Goal: Information Seeking & Learning: Learn about a topic

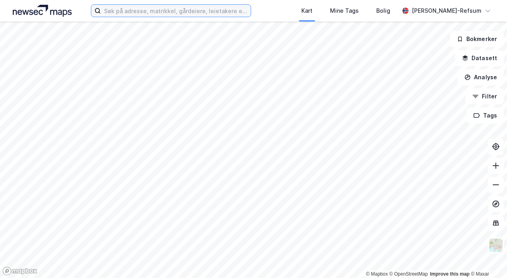
drag, startPoint x: 146, startPoint y: 10, endPoint x: 151, endPoint y: 9, distance: 5.2
click at [147, 9] on input at bounding box center [176, 11] width 150 height 12
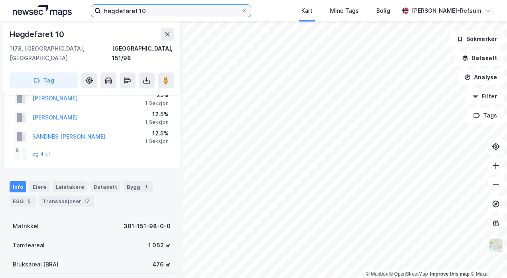
scroll to position [40, 0]
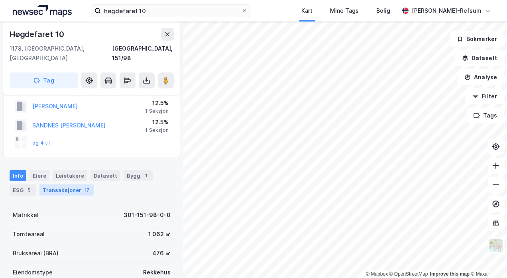
click at [59, 184] on div "Transaksjoner 17" at bounding box center [66, 189] width 55 height 11
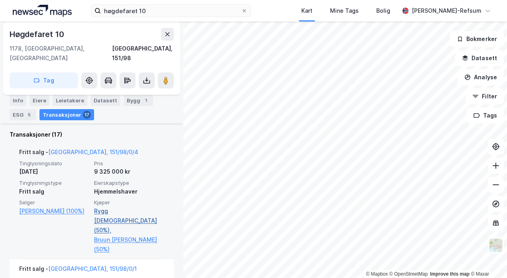
scroll to position [226, 0]
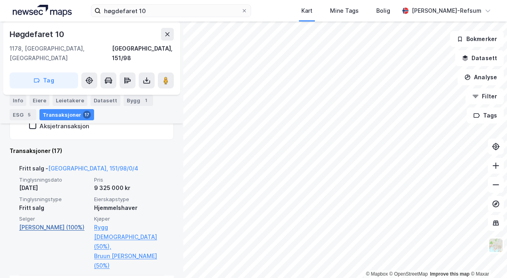
click at [34, 223] on link "[PERSON_NAME] (100%)" at bounding box center [54, 228] width 70 height 10
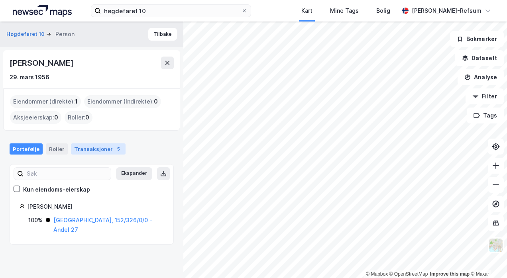
click at [98, 148] on div "Transaksjoner 5" at bounding box center [98, 148] width 55 height 11
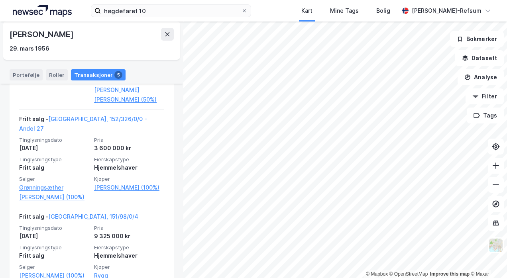
scroll to position [300, 0]
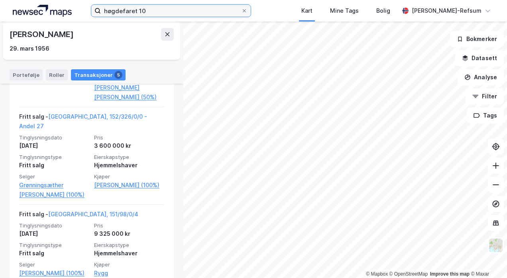
click at [126, 16] on input "høgdefaret 10" at bounding box center [171, 11] width 140 height 12
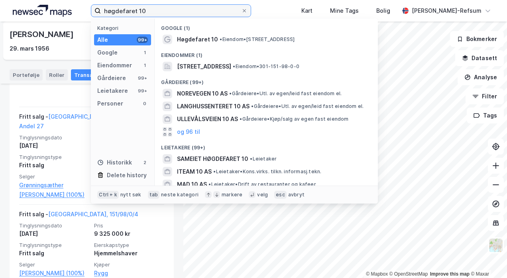
click at [126, 16] on input "høgdefaret 10" at bounding box center [171, 11] width 140 height 12
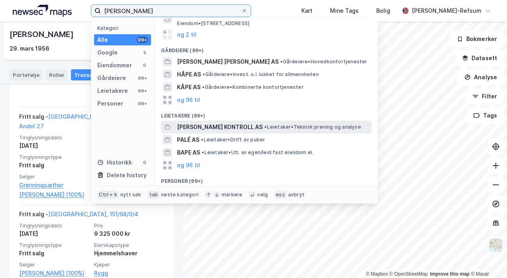
scroll to position [100, 0]
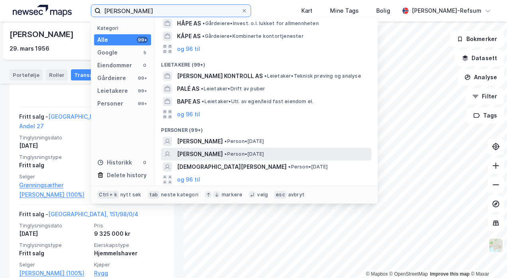
type input "[PERSON_NAME]"
click at [224, 153] on span "• Person • [DATE]" at bounding box center [243, 154] width 39 height 6
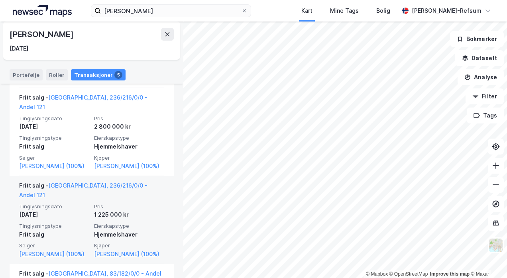
scroll to position [239, 0]
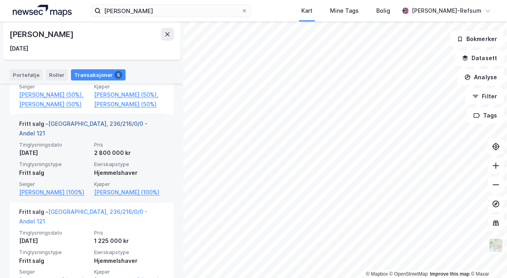
click at [80, 130] on link "[GEOGRAPHIC_DATA], 236/216/0/0 - Andel 121" at bounding box center [83, 128] width 128 height 16
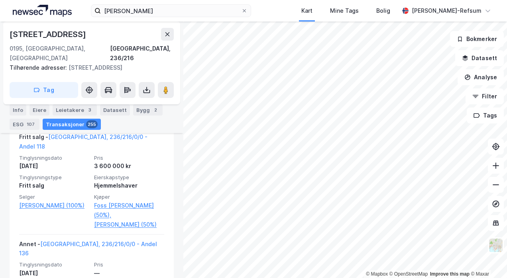
scroll to position [364, 0]
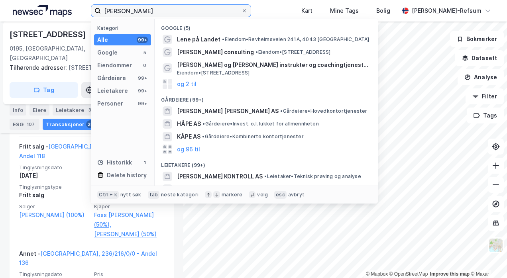
click at [153, 15] on input "[PERSON_NAME]" at bounding box center [171, 11] width 140 height 12
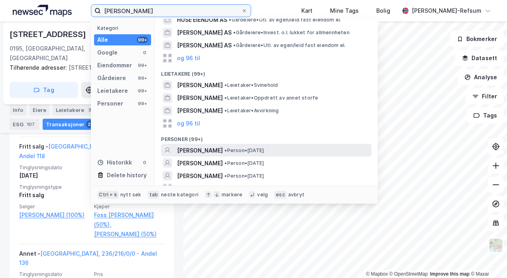
scroll to position [113, 0]
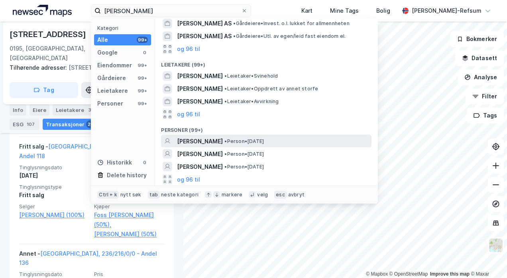
click at [241, 139] on span "• Person • [DATE]" at bounding box center [243, 141] width 39 height 6
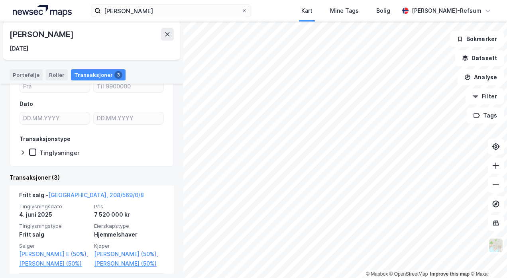
scroll to position [239, 0]
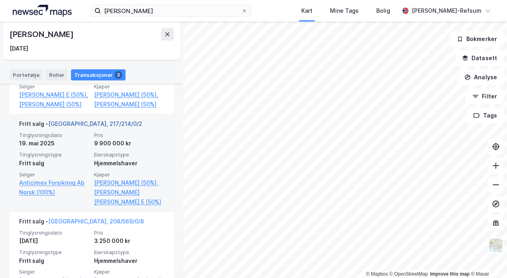
click at [74, 127] on link "[GEOGRAPHIC_DATA], 217/214/0/2" at bounding box center [95, 123] width 94 height 7
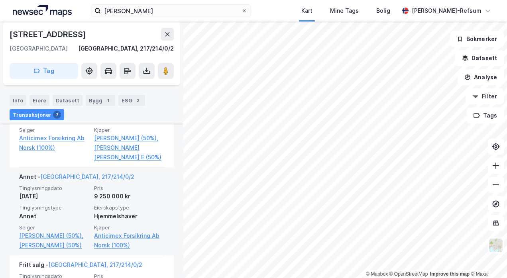
scroll to position [290, 0]
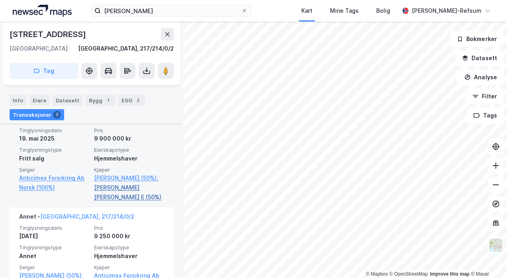
click at [123, 185] on link "[PERSON_NAME] [PERSON_NAME] E (50%)" at bounding box center [129, 192] width 70 height 19
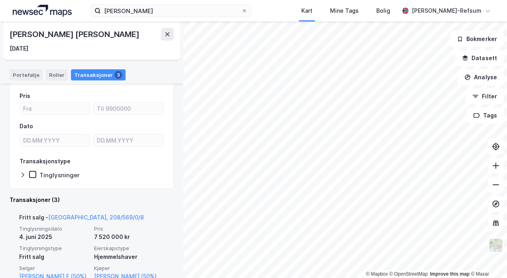
scroll to position [141, 0]
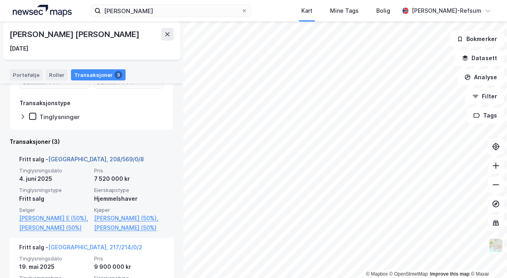
click at [79, 156] on link "[GEOGRAPHIC_DATA], 208/569/0/8" at bounding box center [96, 159] width 96 height 7
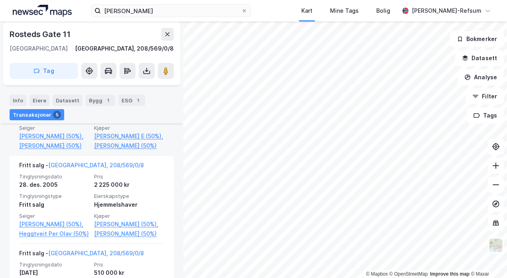
scroll to position [409, 0]
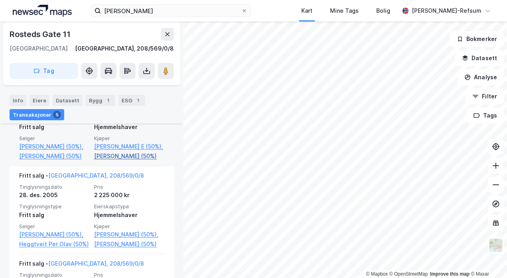
click at [116, 161] on link "[PERSON_NAME] (50%)" at bounding box center [129, 156] width 70 height 10
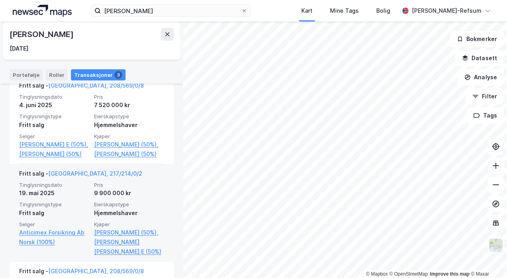
scroll to position [199, 0]
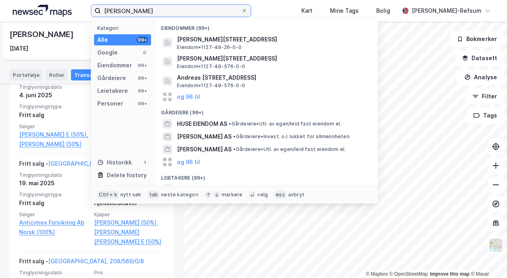
click at [124, 14] on input "[PERSON_NAME]" at bounding box center [171, 11] width 140 height 12
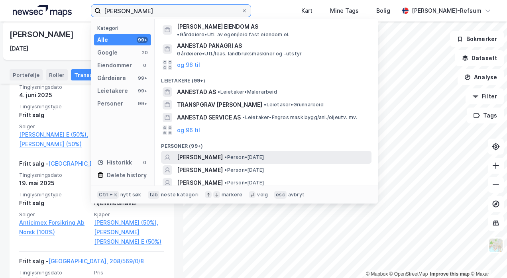
scroll to position [100, 0]
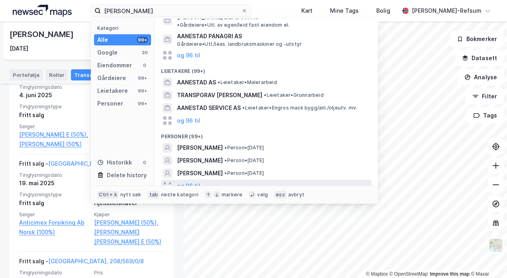
click at [206, 180] on div "og 96 til" at bounding box center [266, 186] width 210 height 13
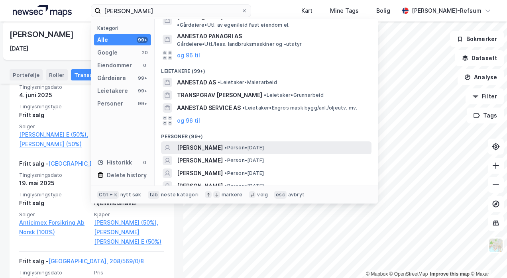
scroll to position [140, 0]
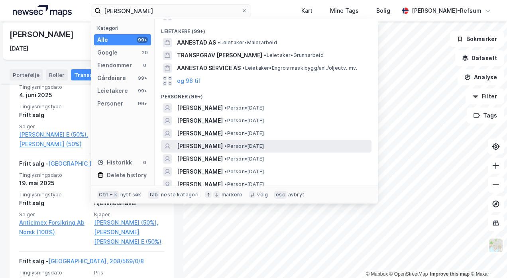
click at [215, 141] on span "[PERSON_NAME]" at bounding box center [200, 146] width 46 height 10
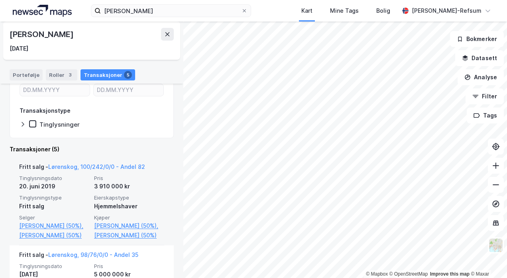
scroll to position [120, 0]
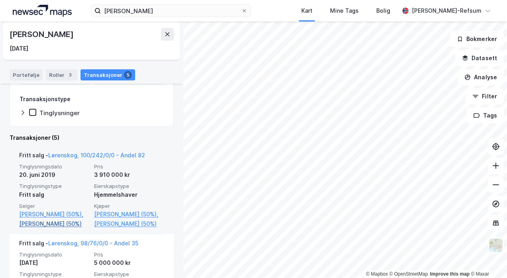
click at [49, 229] on link "[PERSON_NAME] (50%)" at bounding box center [54, 224] width 70 height 10
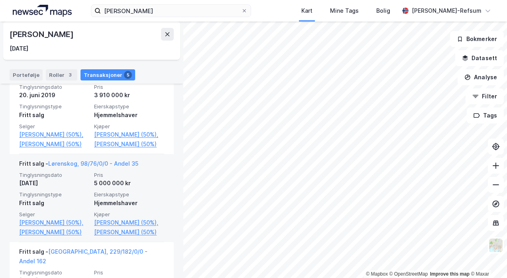
scroll to position [359, 0]
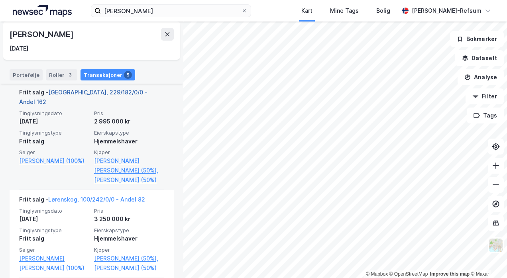
click at [94, 105] on link "[GEOGRAPHIC_DATA], 229/182/0/0 - Andel 162" at bounding box center [83, 97] width 128 height 16
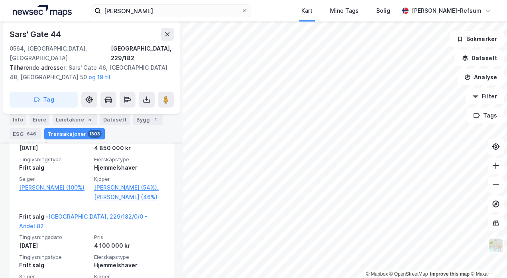
scroll to position [374, 0]
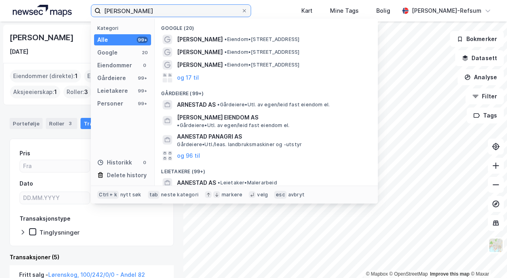
click at [151, 9] on input "[PERSON_NAME]" at bounding box center [171, 11] width 140 height 12
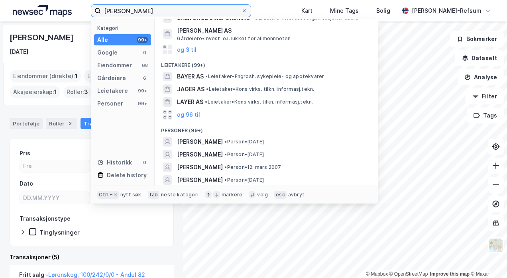
scroll to position [120, 0]
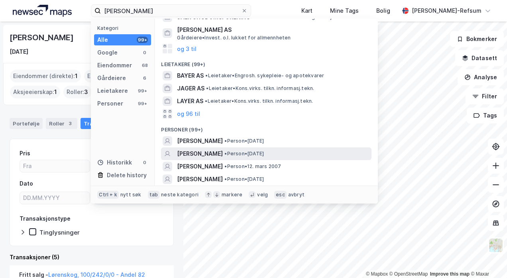
click at [264, 153] on span "• Person • [DATE]" at bounding box center [243, 154] width 39 height 6
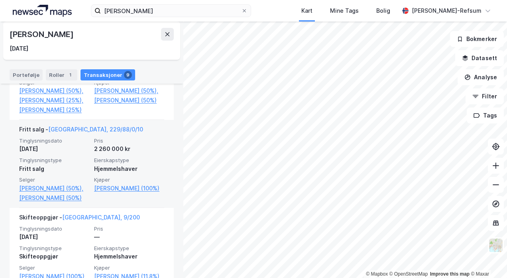
scroll to position [486, 0]
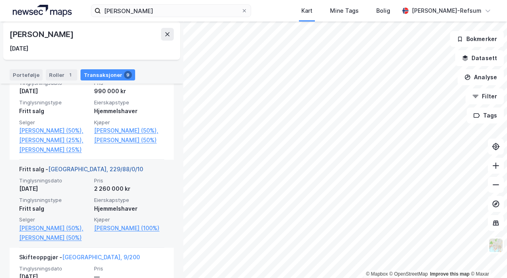
click at [70, 172] on link "[GEOGRAPHIC_DATA], 229/88/0/10" at bounding box center [95, 169] width 95 height 7
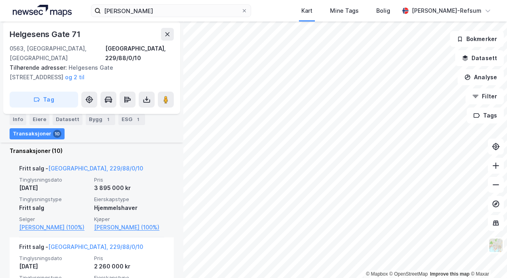
scroll to position [292, 0]
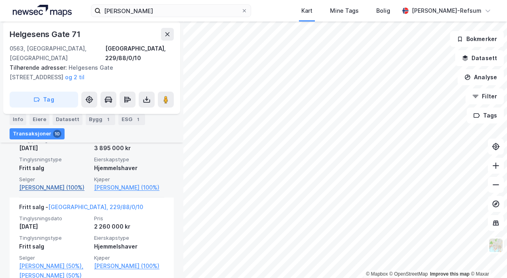
click at [38, 183] on link "[PERSON_NAME] (100%)" at bounding box center [54, 188] width 70 height 10
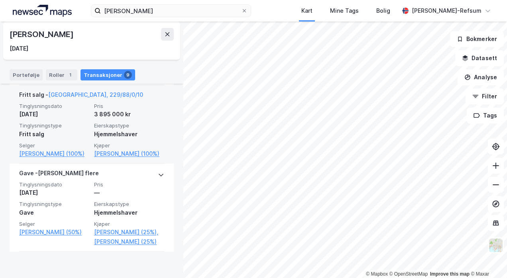
scroll to position [279, 0]
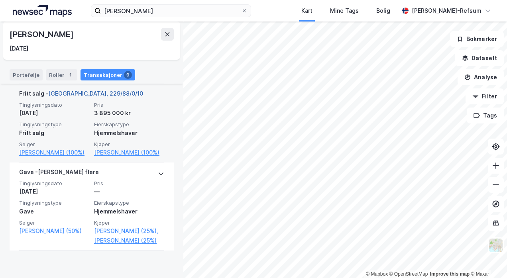
click at [79, 97] on link "[GEOGRAPHIC_DATA], 229/88/0/10" at bounding box center [95, 93] width 95 height 7
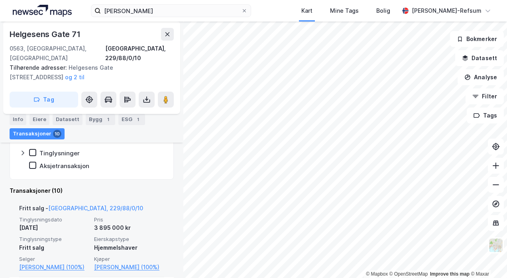
scroll to position [292, 0]
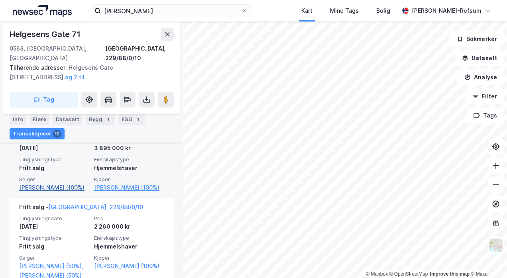
click at [57, 183] on link "[PERSON_NAME] (100%)" at bounding box center [54, 188] width 70 height 10
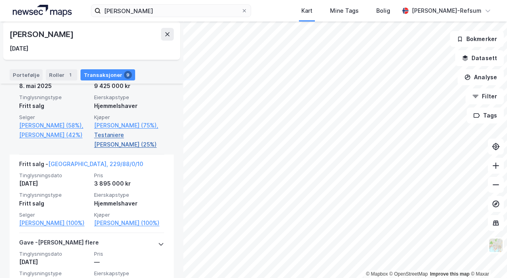
scroll to position [199, 0]
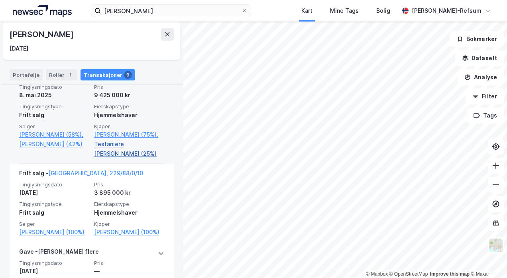
click at [112, 155] on link "Testaniere [PERSON_NAME] (25%)" at bounding box center [129, 148] width 70 height 19
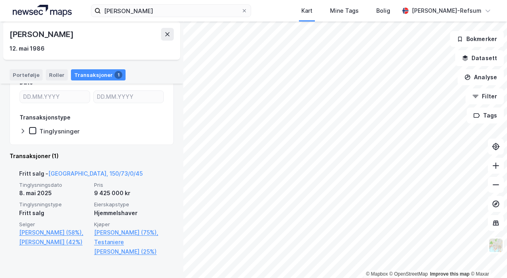
scroll to position [128, 0]
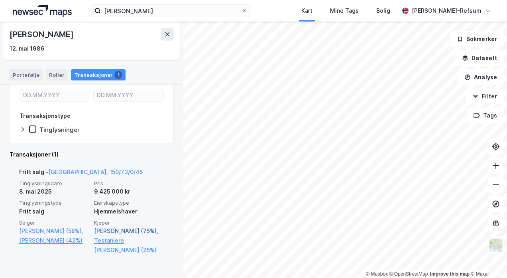
click at [124, 230] on link "[PERSON_NAME] (75%)," at bounding box center [129, 231] width 70 height 10
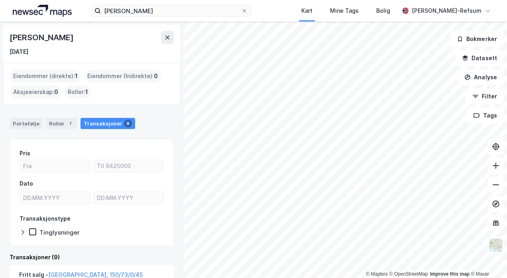
scroll to position [40, 0]
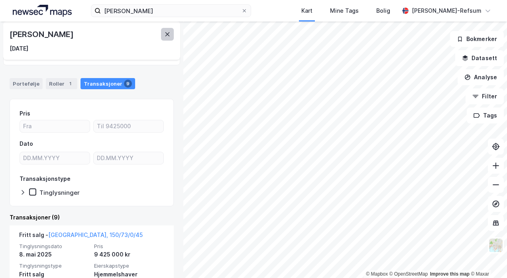
click at [171, 31] on button at bounding box center [167, 34] width 13 height 13
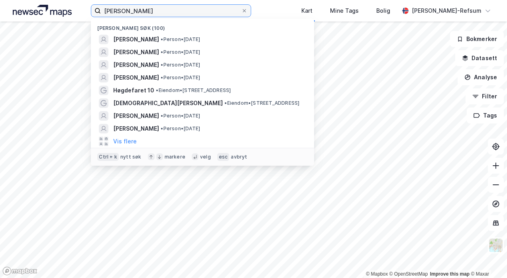
click at [156, 13] on input "[PERSON_NAME]" at bounding box center [171, 11] width 140 height 12
click at [155, 13] on input "[PERSON_NAME]" at bounding box center [171, 11] width 140 height 12
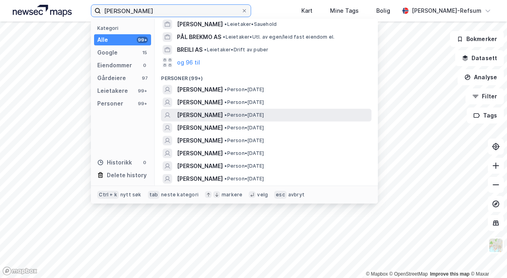
scroll to position [159, 0]
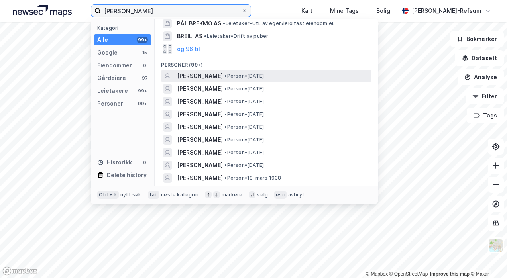
type input "[PERSON_NAME]"
click at [221, 76] on span "[PERSON_NAME]" at bounding box center [200, 76] width 46 height 10
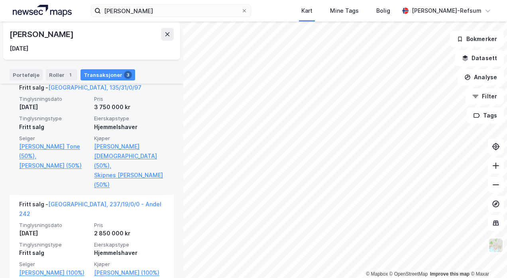
scroll to position [199, 0]
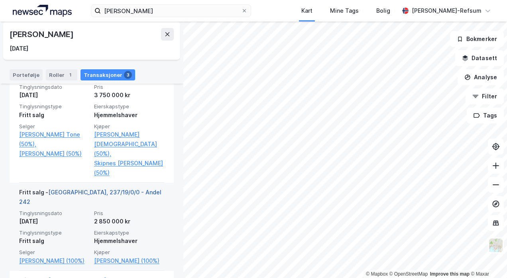
click at [101, 189] on link "[GEOGRAPHIC_DATA], 237/19/0/0 - Andel 242" at bounding box center [90, 197] width 142 height 16
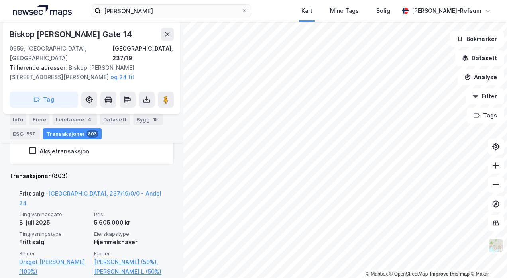
scroll to position [255, 0]
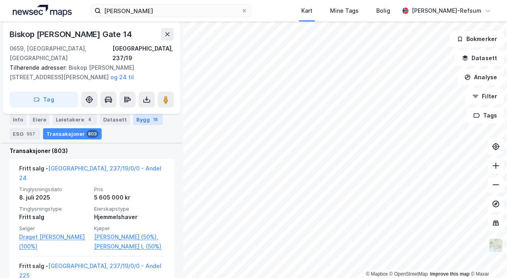
click at [155, 118] on div "Bygg 18" at bounding box center [147, 119] width 29 height 11
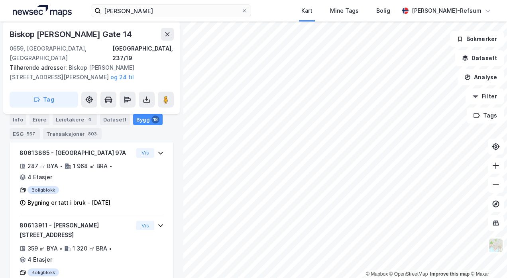
scroll to position [255, 0]
click at [78, 123] on div "Leietakere 4" at bounding box center [75, 119] width 44 height 11
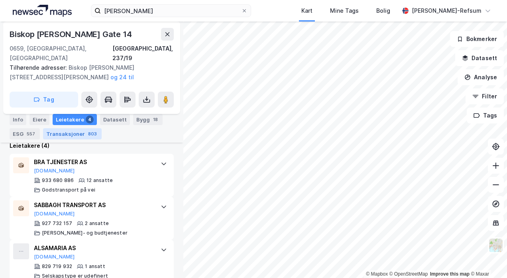
click at [64, 133] on div "Transaksjoner 803" at bounding box center [72, 133] width 59 height 11
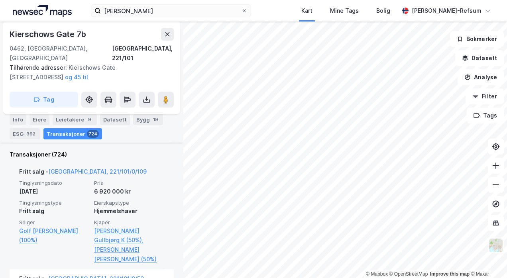
scroll to position [309, 0]
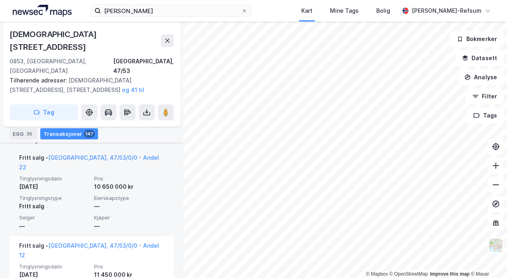
scroll to position [269, 0]
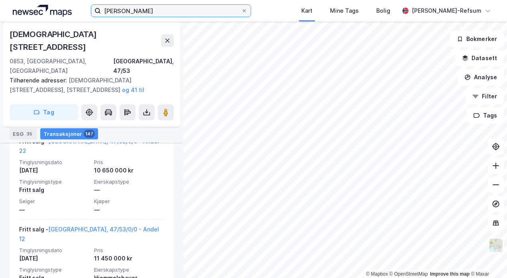
click at [123, 10] on input "[PERSON_NAME]" at bounding box center [171, 11] width 140 height 12
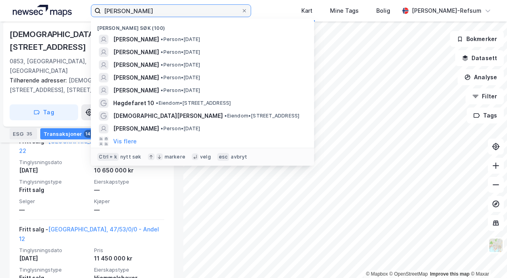
click at [123, 10] on input "[PERSON_NAME]" at bounding box center [171, 11] width 140 height 12
type input "k"
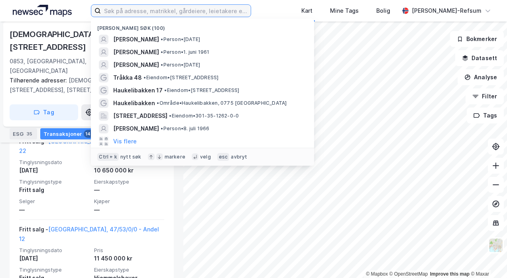
type input "v"
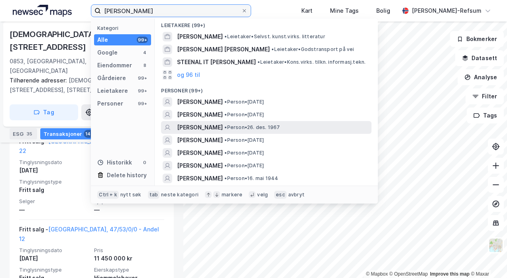
scroll to position [239, 0]
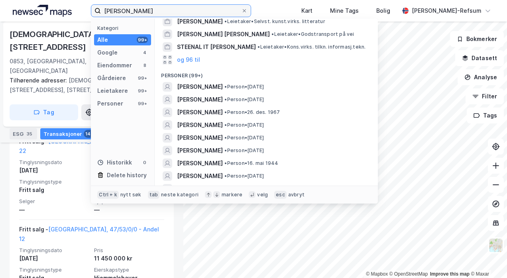
click at [177, 8] on input "[PERSON_NAME]" at bounding box center [171, 11] width 140 height 12
type input "g"
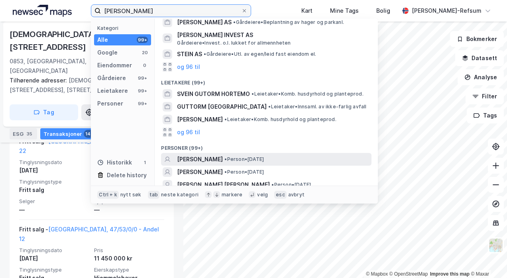
scroll to position [120, 0]
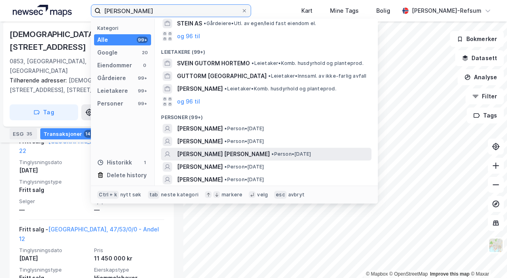
type input "[PERSON_NAME]"
click at [271, 151] on span "• Person • 10. mai 1954" at bounding box center [290, 154] width 39 height 6
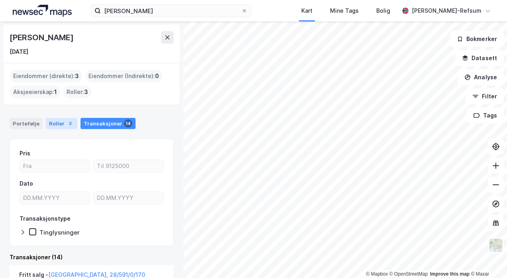
click at [58, 126] on div "Roller 3" at bounding box center [61, 123] width 31 height 11
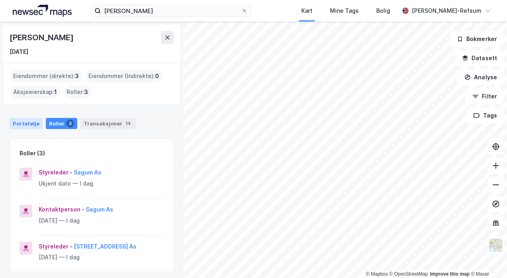
click at [28, 125] on div "Portefølje" at bounding box center [26, 123] width 33 height 11
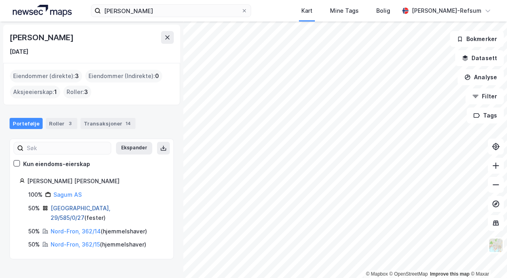
click at [74, 208] on link "[GEOGRAPHIC_DATA], 29/585/0/27" at bounding box center [81, 213] width 60 height 16
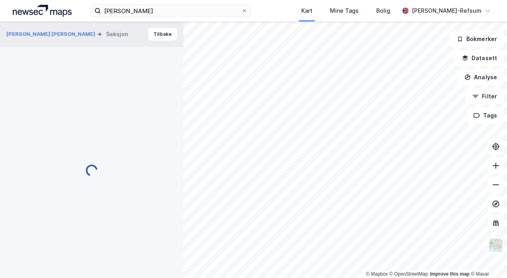
scroll to position [143, 0]
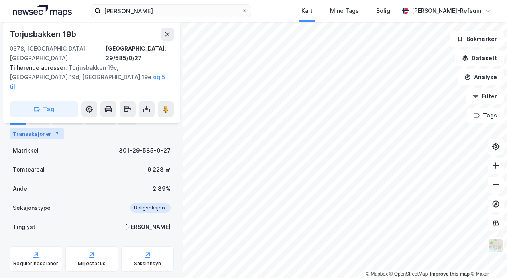
click at [29, 135] on div "Transaksjoner 7" at bounding box center [37, 133] width 55 height 11
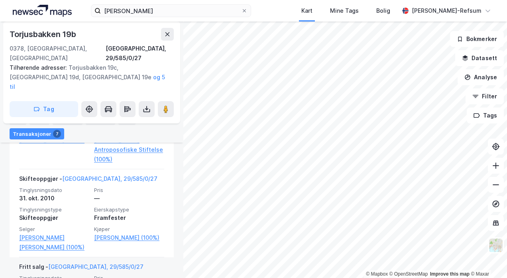
scroll to position [422, 0]
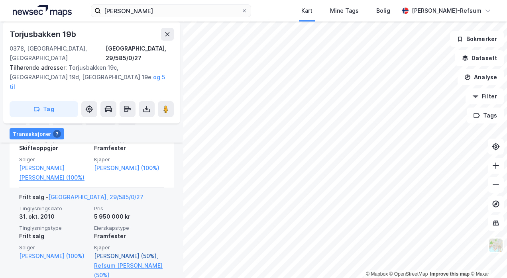
click at [125, 251] on link "[PERSON_NAME] (50%)," at bounding box center [129, 256] width 70 height 10
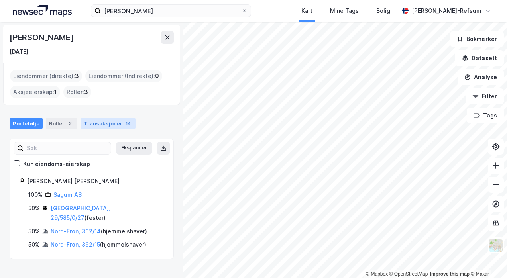
click at [98, 127] on div "Transaksjoner 14" at bounding box center [107, 123] width 55 height 11
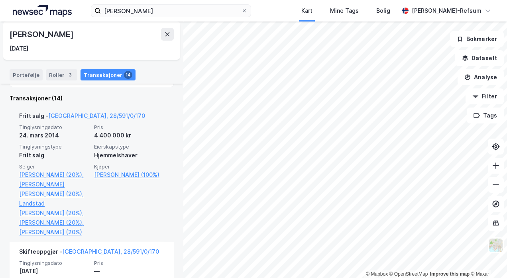
scroll to position [120, 0]
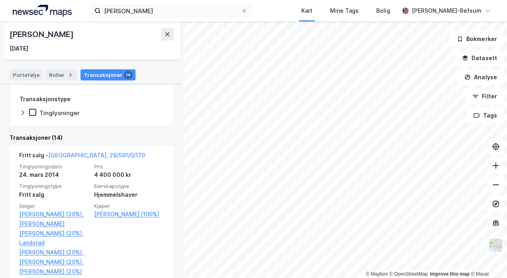
click at [36, 109] on div "Tinglysninger" at bounding box center [54, 113] width 51 height 8
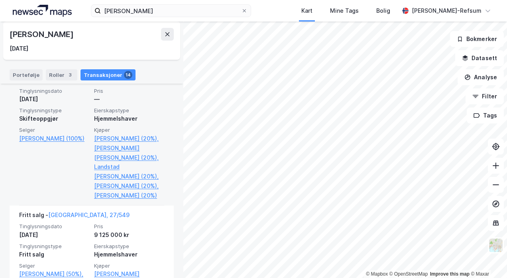
scroll to position [398, 0]
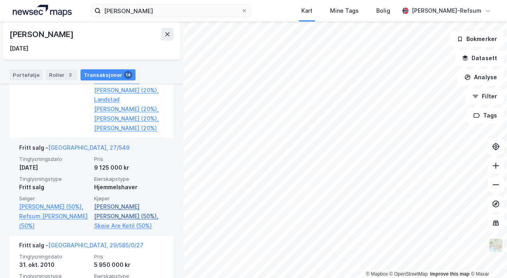
click at [117, 221] on link "[PERSON_NAME] [PERSON_NAME] (50%)," at bounding box center [129, 211] width 70 height 19
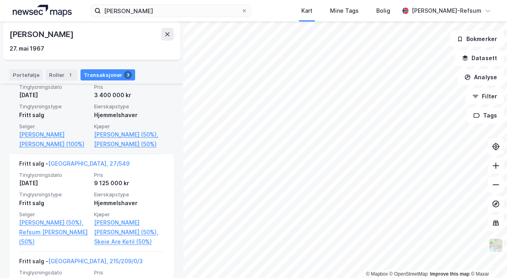
scroll to position [105, 0]
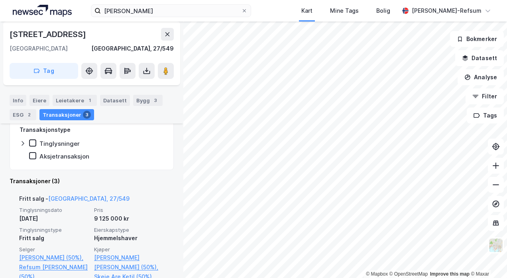
scroll to position [211, 0]
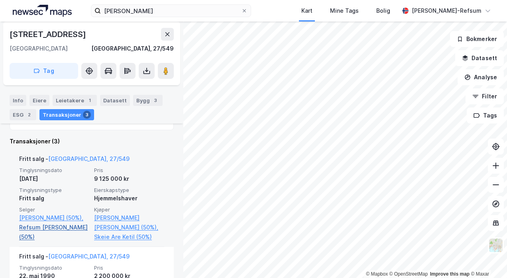
click at [40, 241] on link "Refsum [PERSON_NAME] (50%)" at bounding box center [54, 232] width 70 height 19
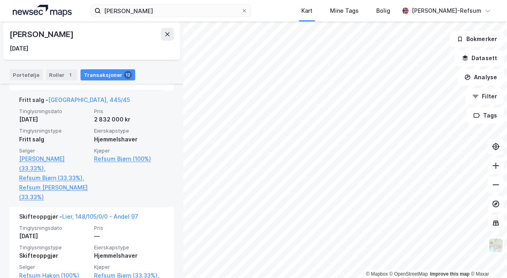
scroll to position [261, 0]
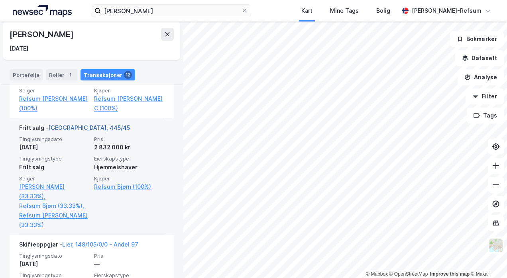
click at [90, 125] on link "[GEOGRAPHIC_DATA], 445/45" at bounding box center [89, 127] width 82 height 7
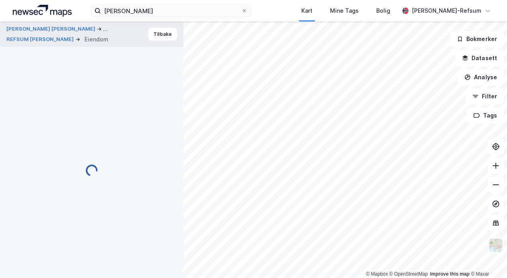
scroll to position [91, 0]
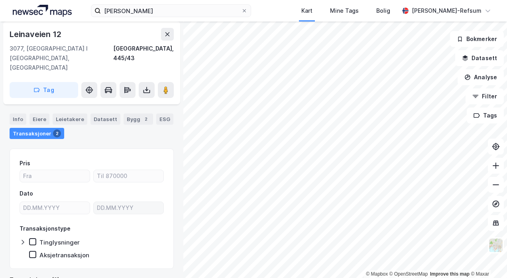
scroll to position [185, 0]
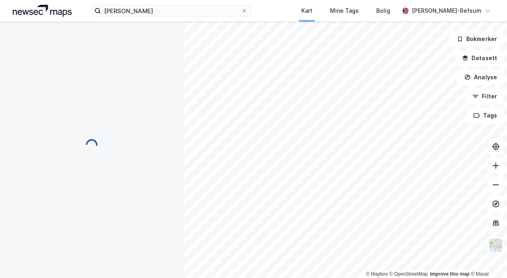
scroll to position [66, 0]
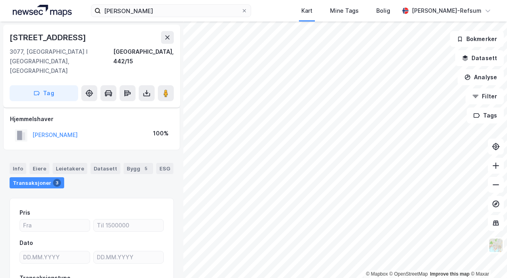
scroll to position [49, 0]
